Goal: Information Seeking & Learning: Learn about a topic

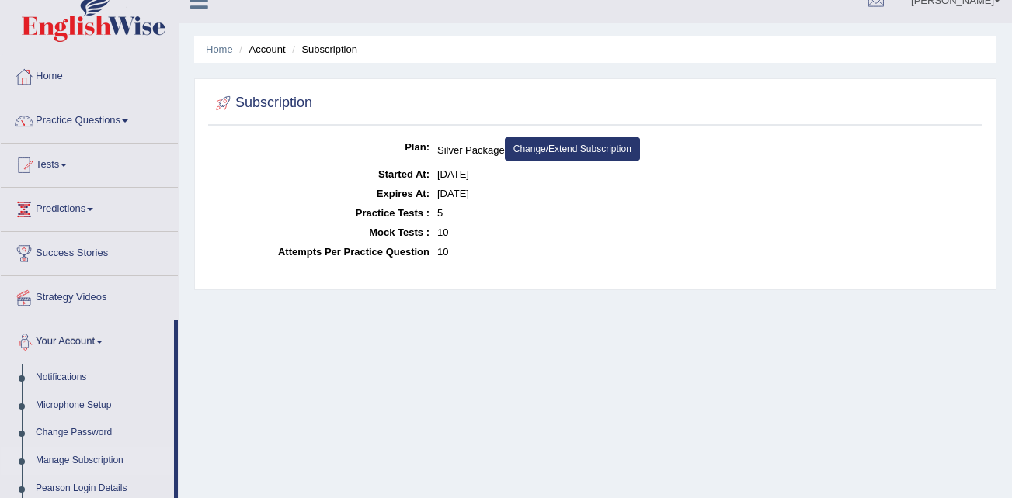
scroll to position [6, 0]
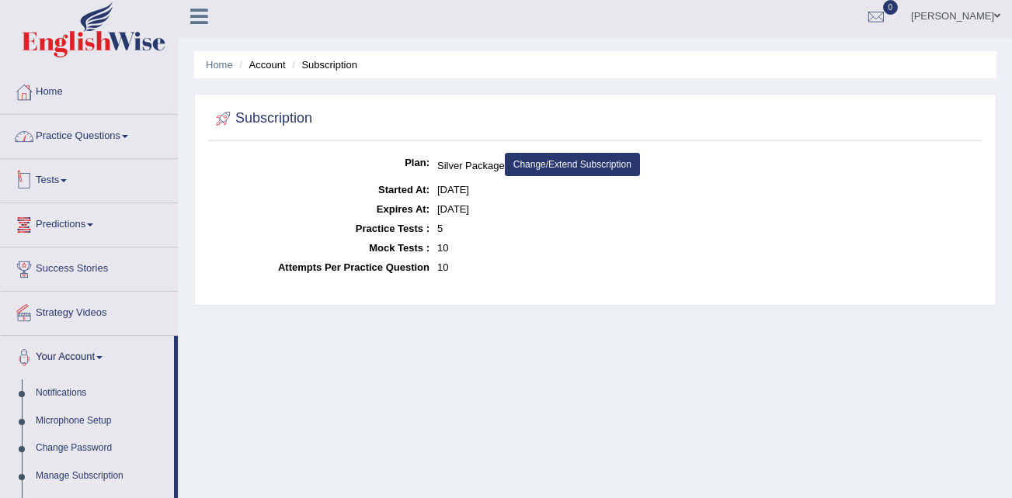
click at [128, 137] on span at bounding box center [125, 136] width 6 height 3
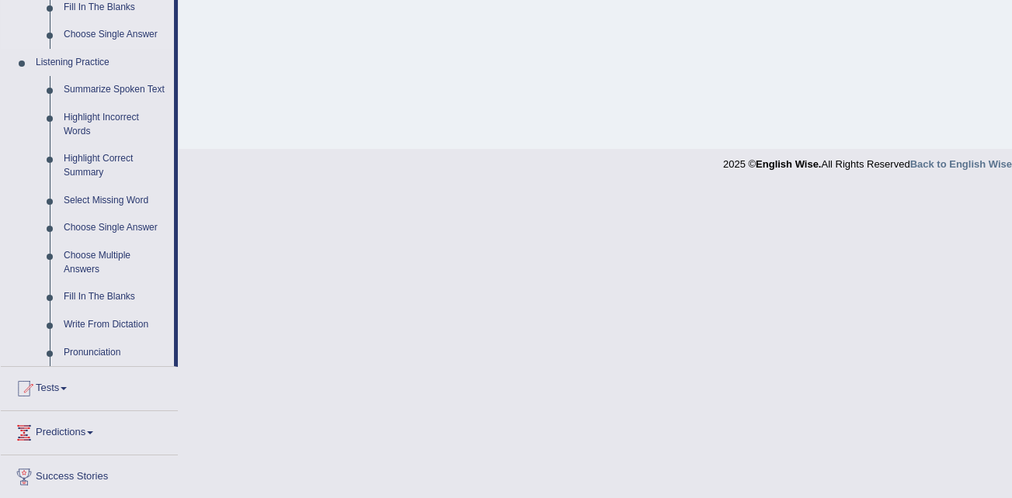
scroll to position [718, 0]
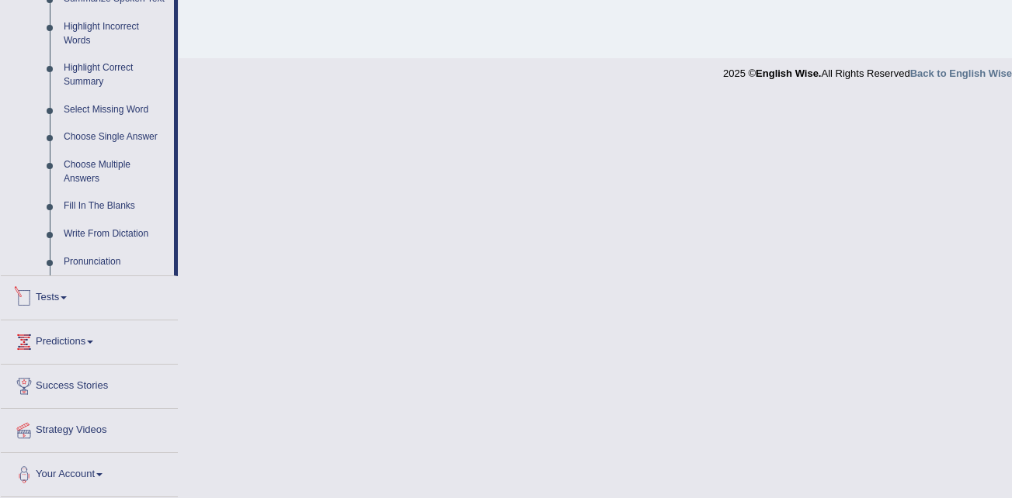
click at [78, 304] on link "Tests" at bounding box center [89, 295] width 177 height 39
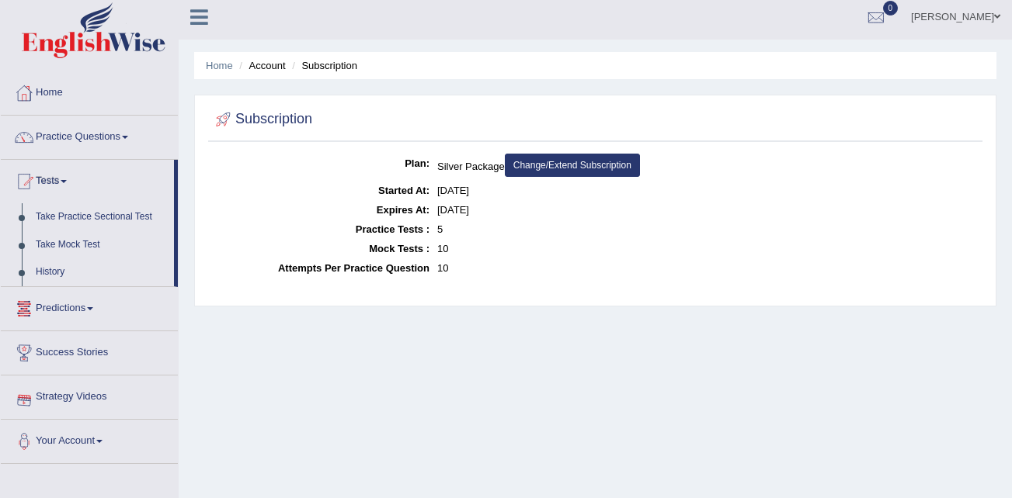
scroll to position [0, 0]
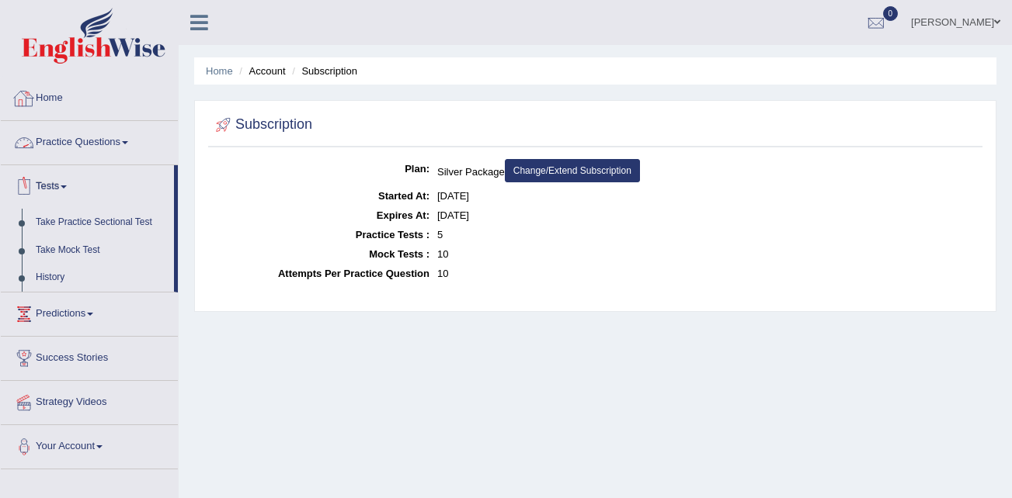
click at [128, 141] on span at bounding box center [125, 142] width 6 height 3
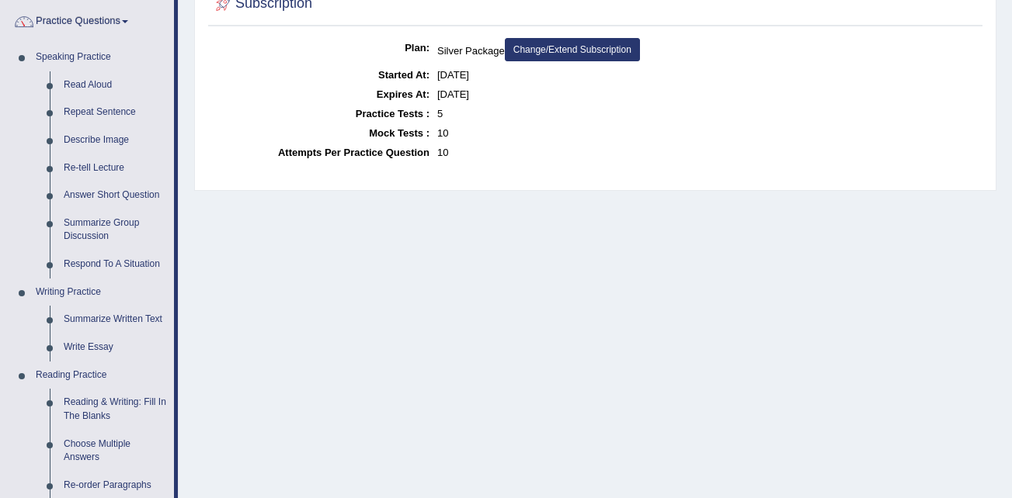
scroll to position [97, 0]
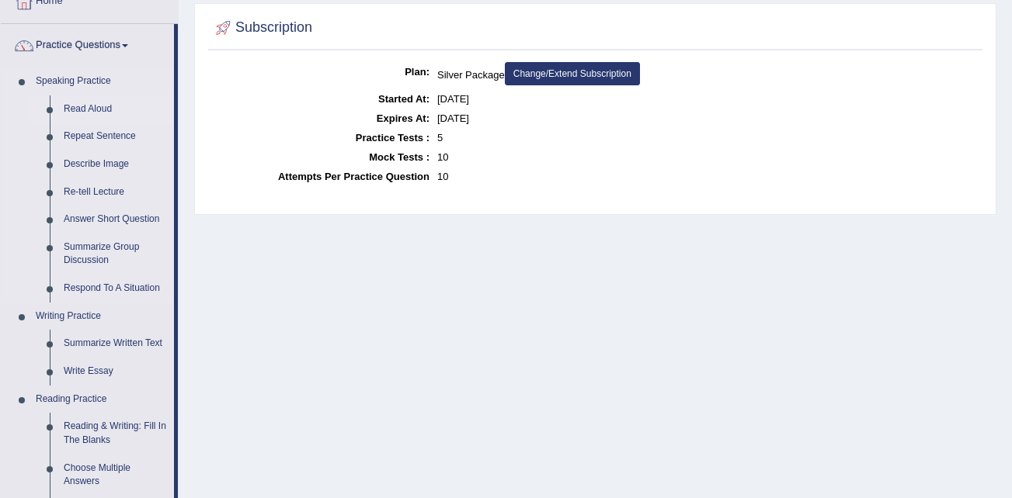
click at [85, 106] on link "Read Aloud" at bounding box center [115, 109] width 117 height 28
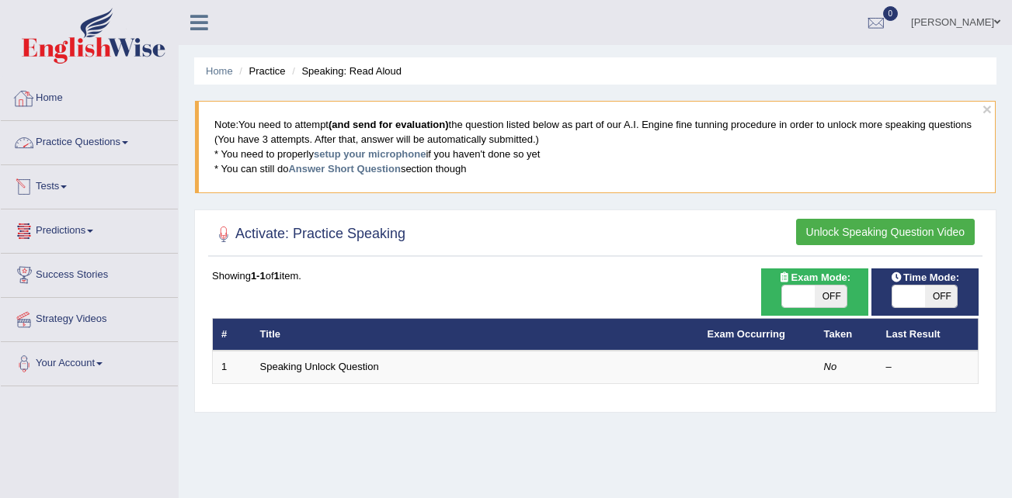
click at [55, 101] on link "Home" at bounding box center [89, 96] width 177 height 39
